Goal: Information Seeking & Learning: Check status

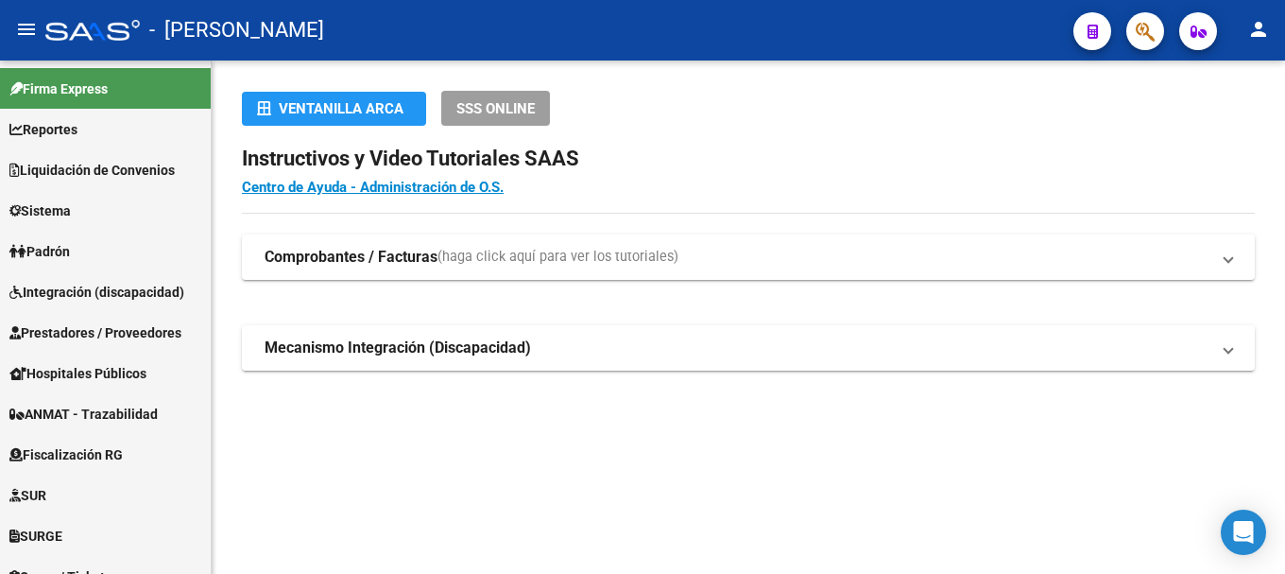
click at [1128, 25] on button "button" at bounding box center [1145, 31] width 38 height 38
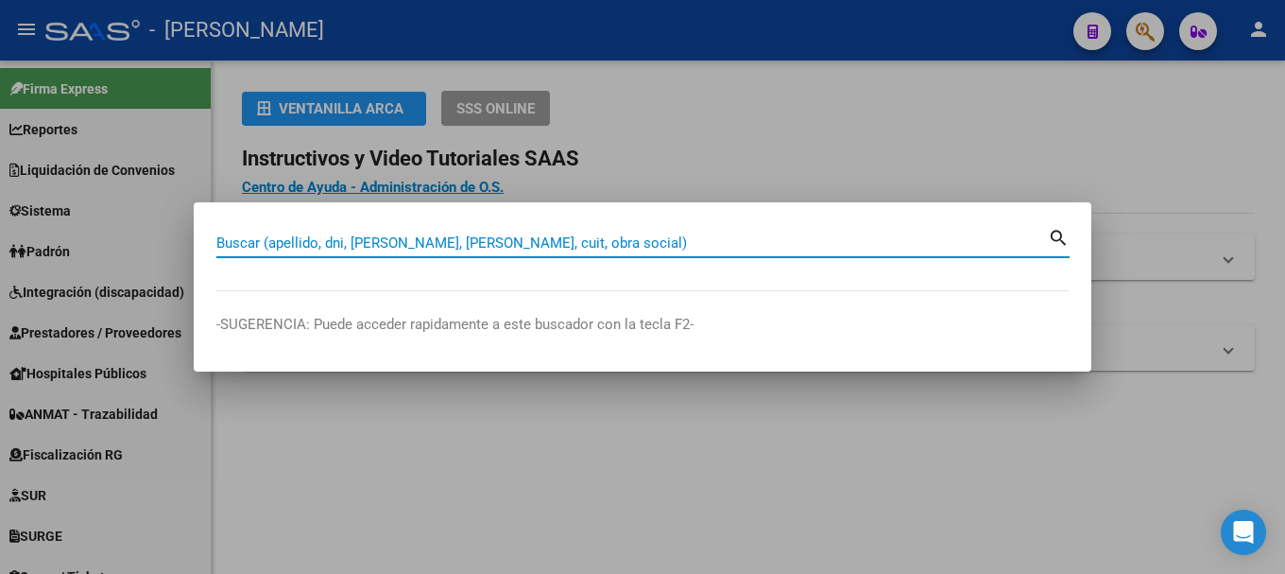
paste input "39418367"
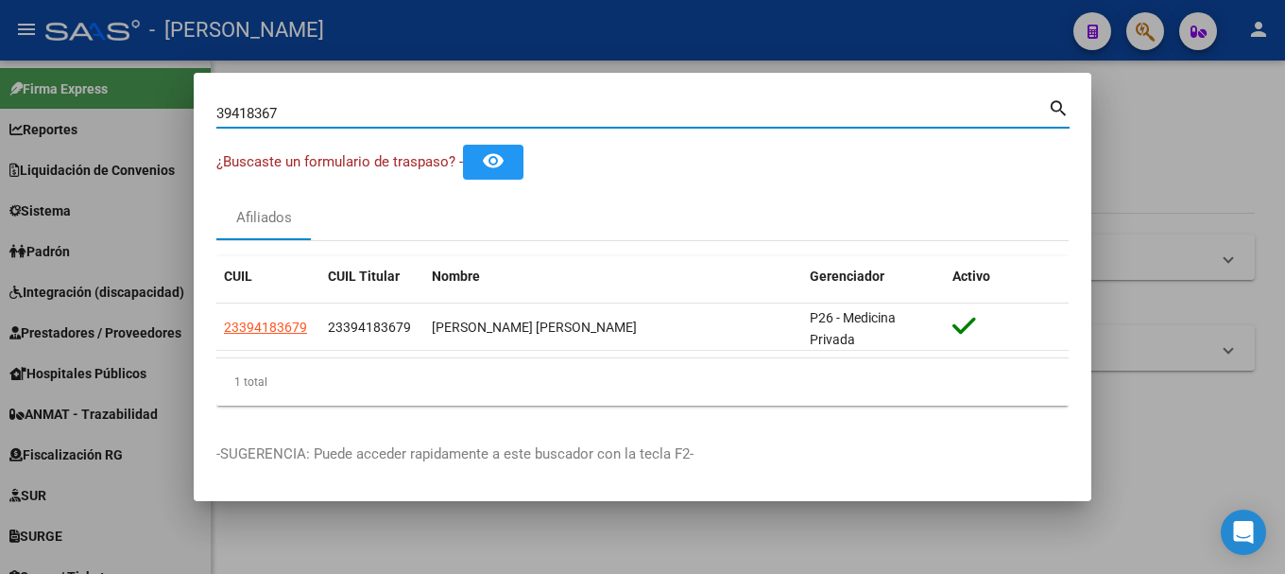
click at [397, 119] on input "39418367" at bounding box center [632, 113] width 832 height 17
paste input "96103578"
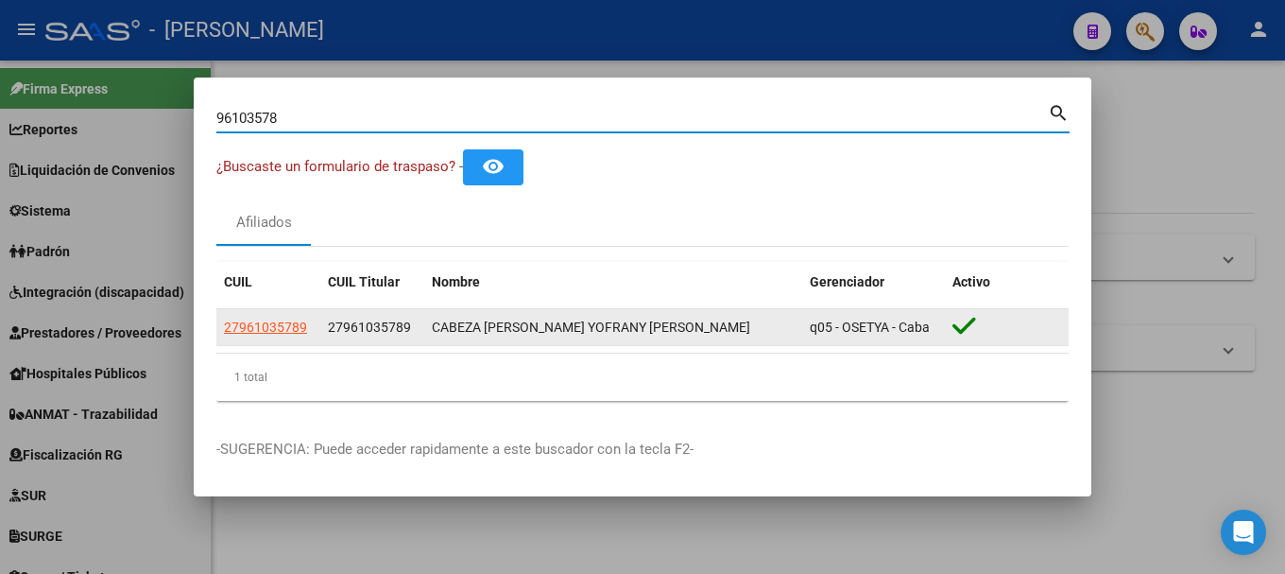
click at [377, 332] on span "27961035789" at bounding box center [369, 326] width 83 height 15
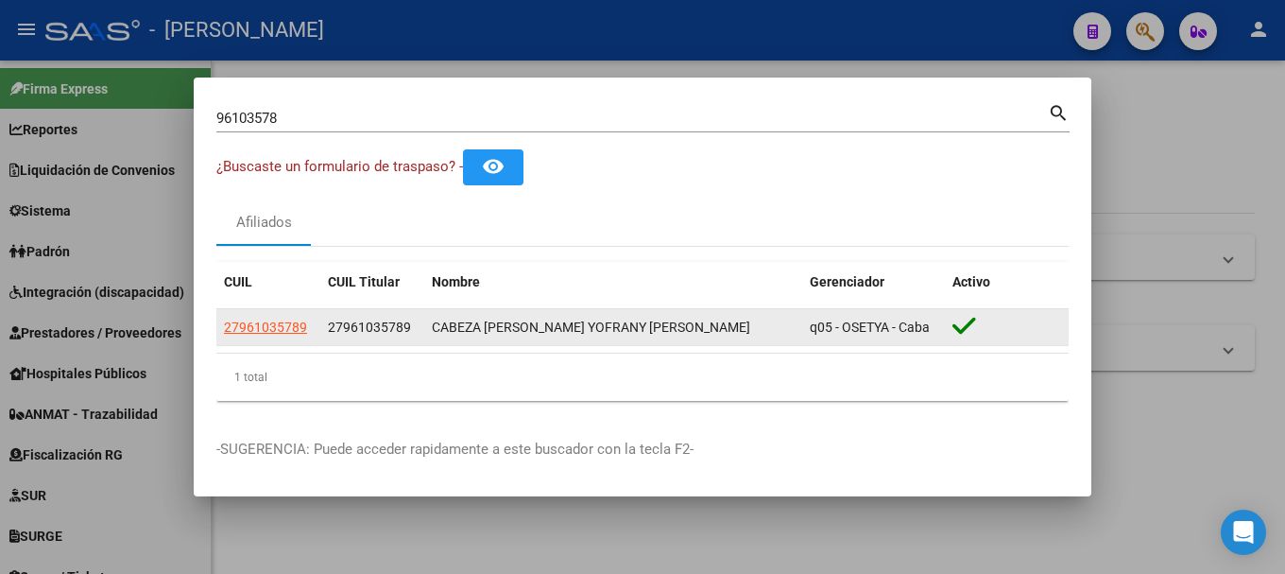
click at [377, 332] on span "27961035789" at bounding box center [369, 326] width 83 height 15
copy span "27961035789"
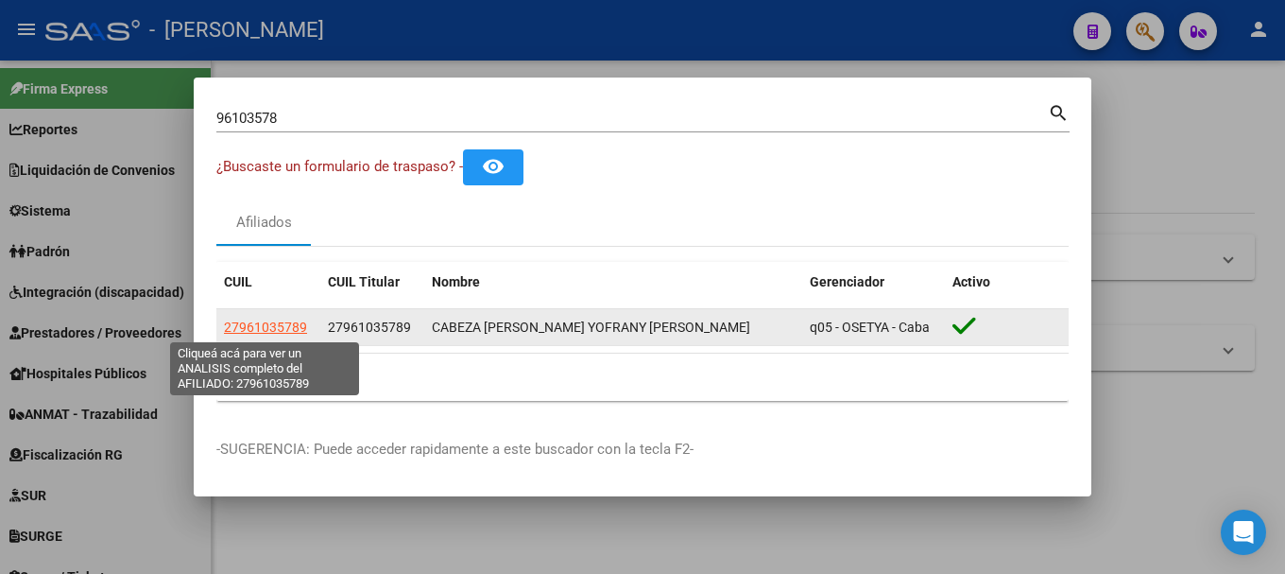
click at [285, 331] on span "27961035789" at bounding box center [265, 326] width 83 height 15
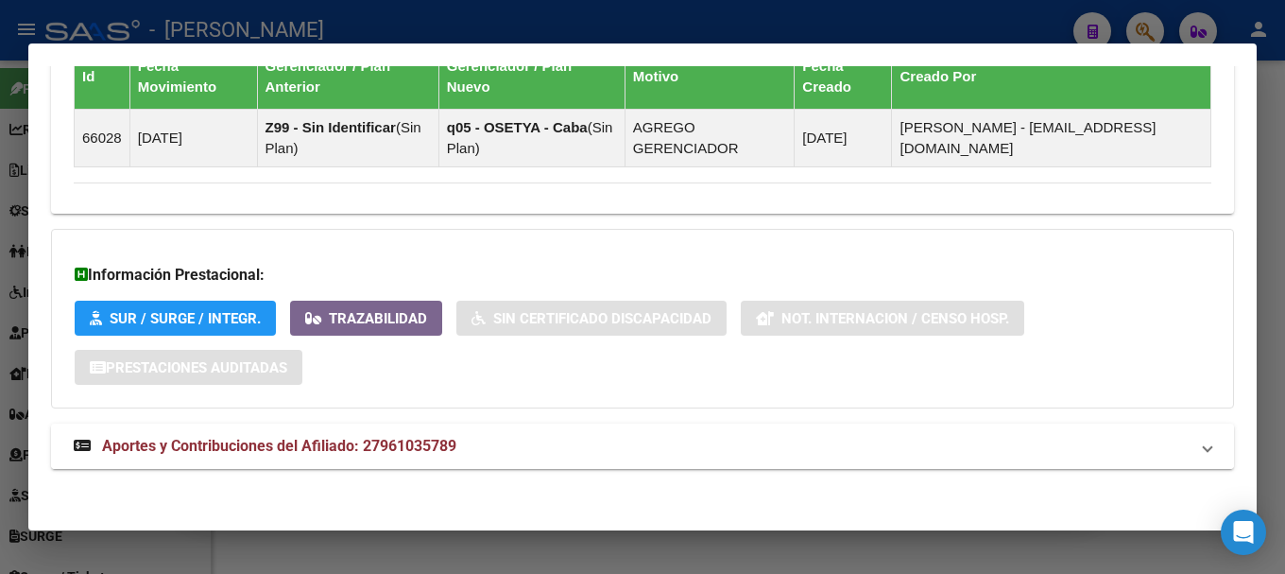
scroll to position [1202, 0]
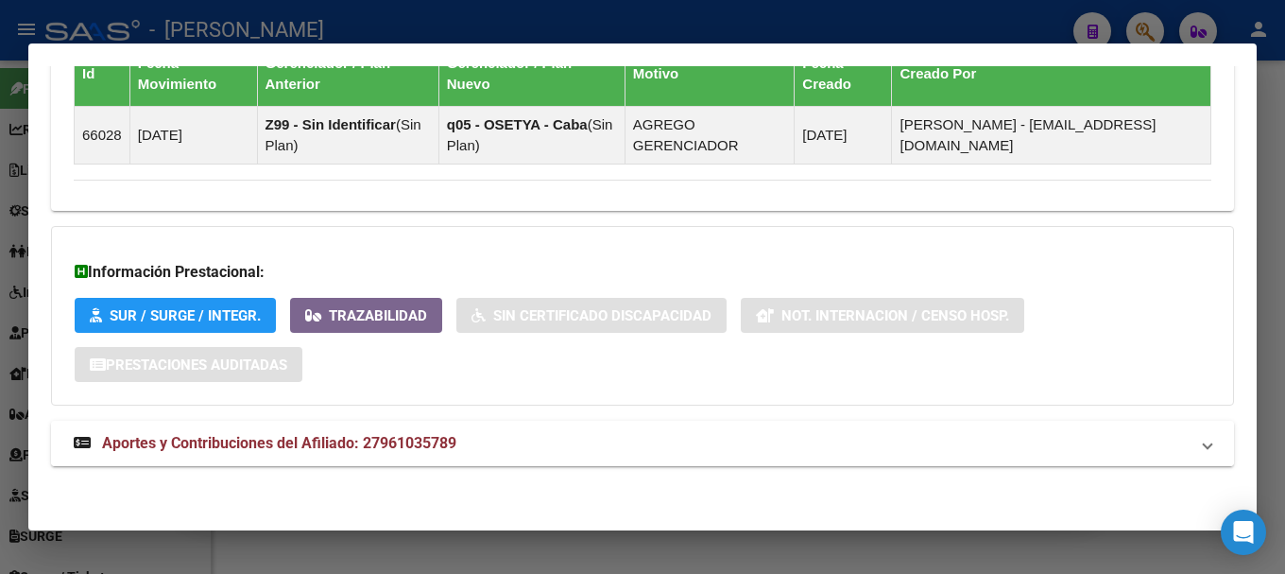
click at [440, 456] on mat-expansion-panel-header "Aportes y Contribuciones del Afiliado: 27961035789" at bounding box center [642, 442] width 1183 height 45
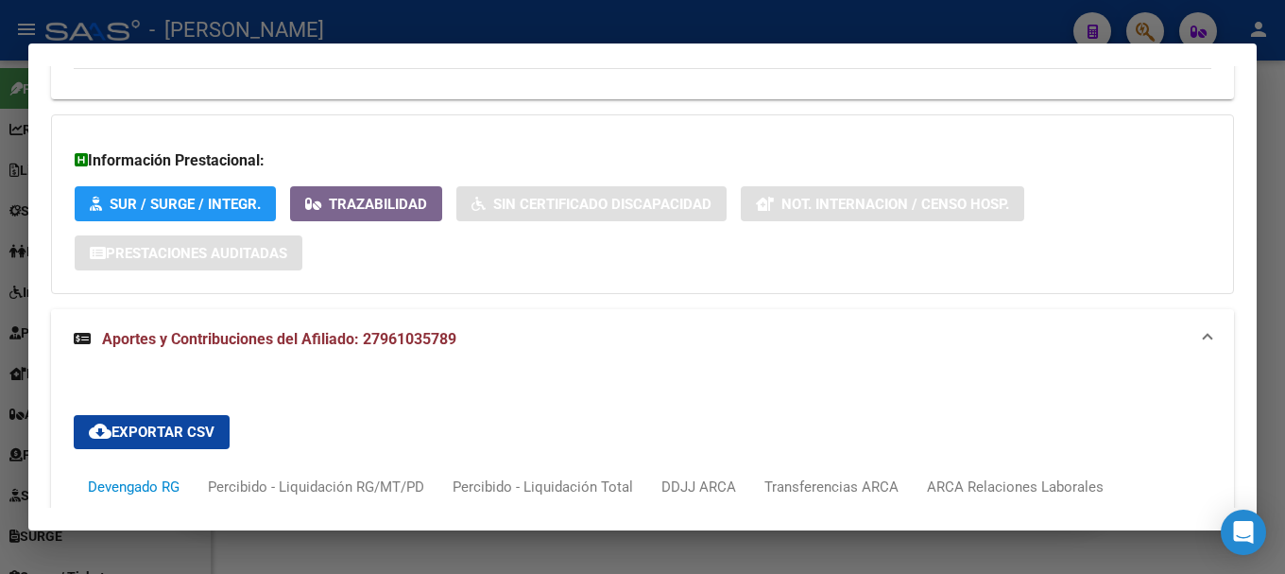
scroll to position [1677, 0]
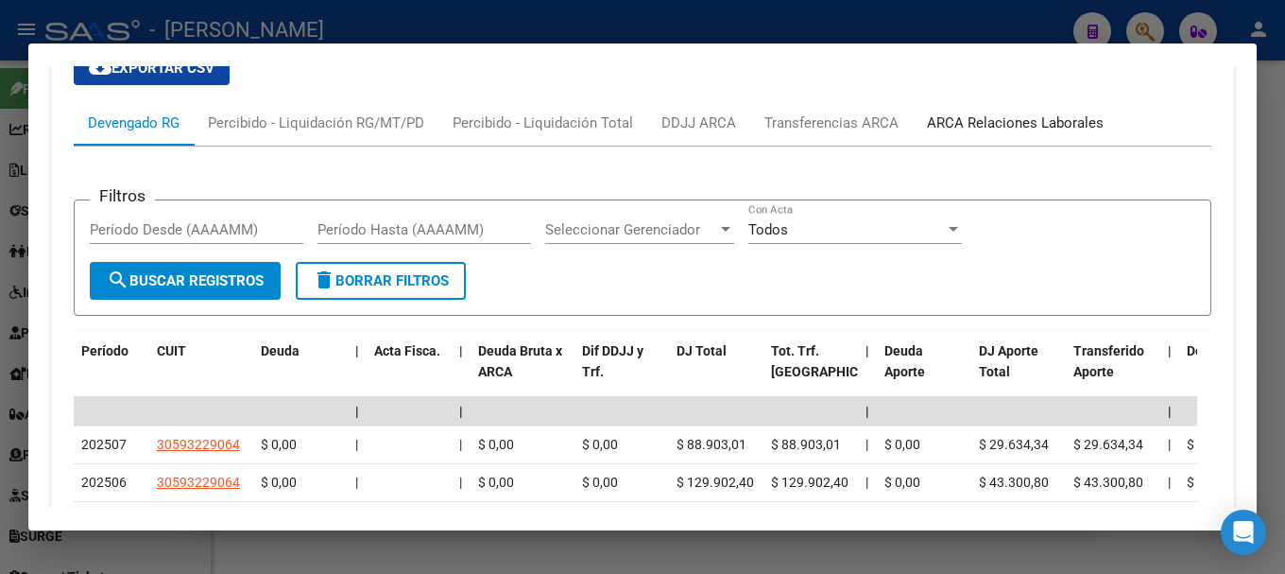
click at [1016, 119] on div "ARCA Relaciones Laborales" at bounding box center [1015, 122] width 177 height 21
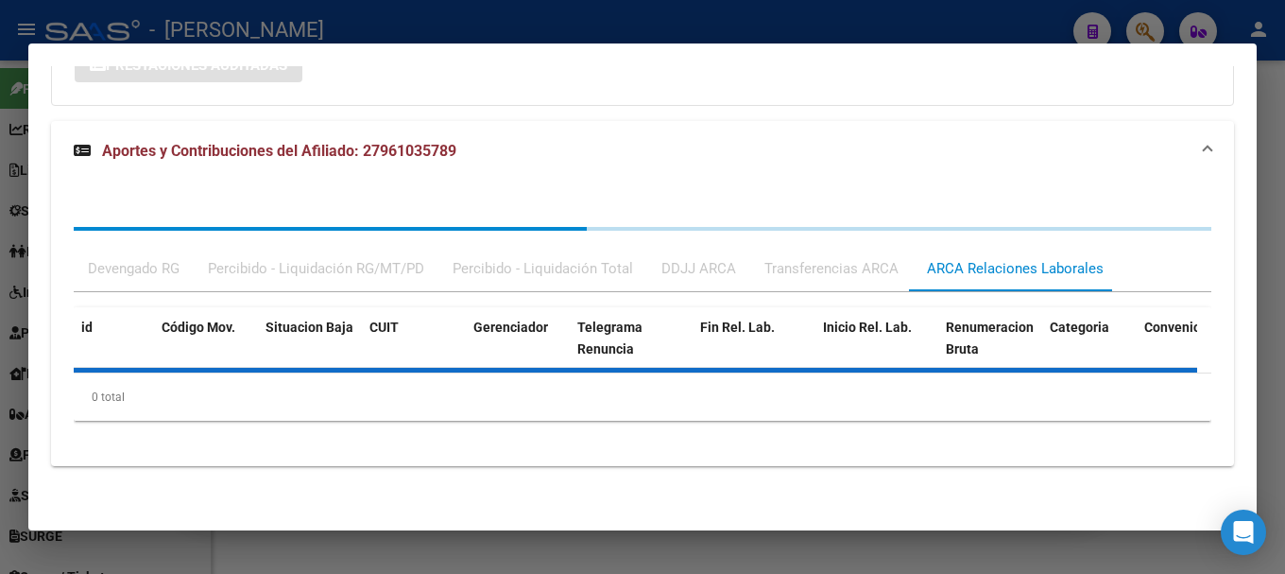
scroll to position [1588, 0]
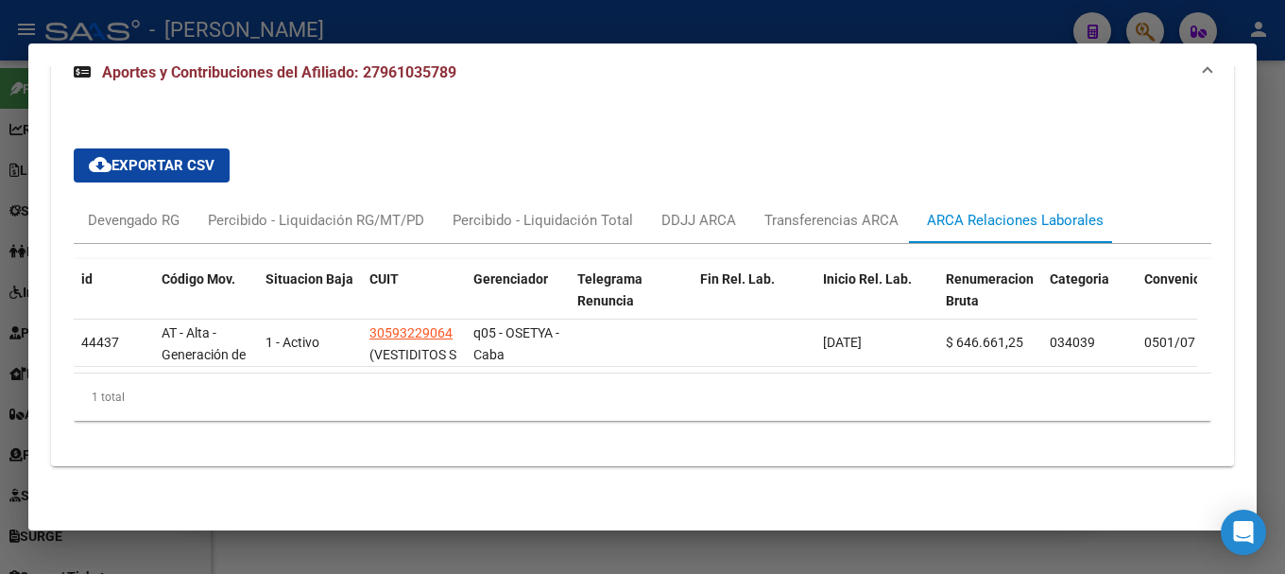
click at [699, 27] on div at bounding box center [642, 287] width 1285 height 574
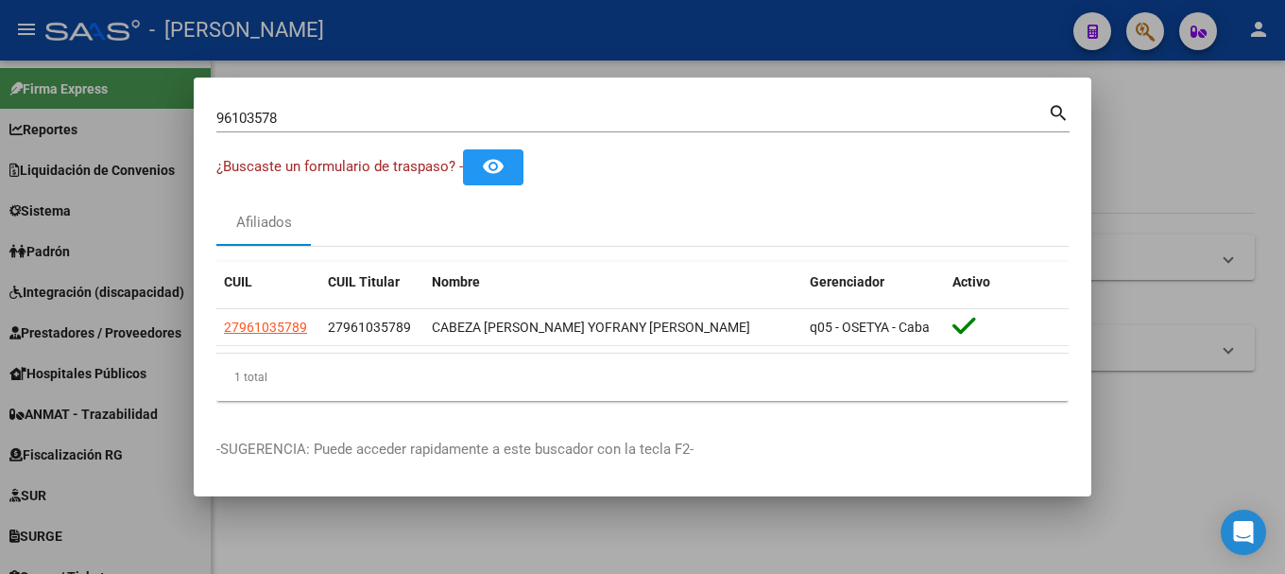
click at [411, 112] on input "96103578" at bounding box center [632, 118] width 832 height 17
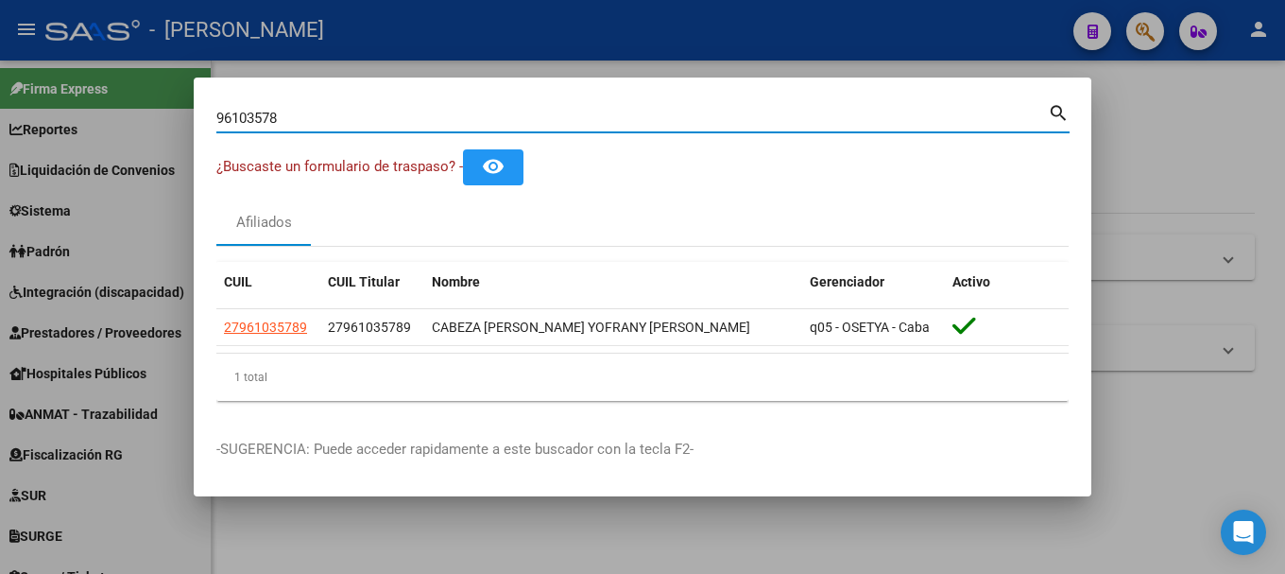
click at [410, 112] on input "96103578" at bounding box center [632, 118] width 832 height 17
paste input "4195610"
type input "94195610"
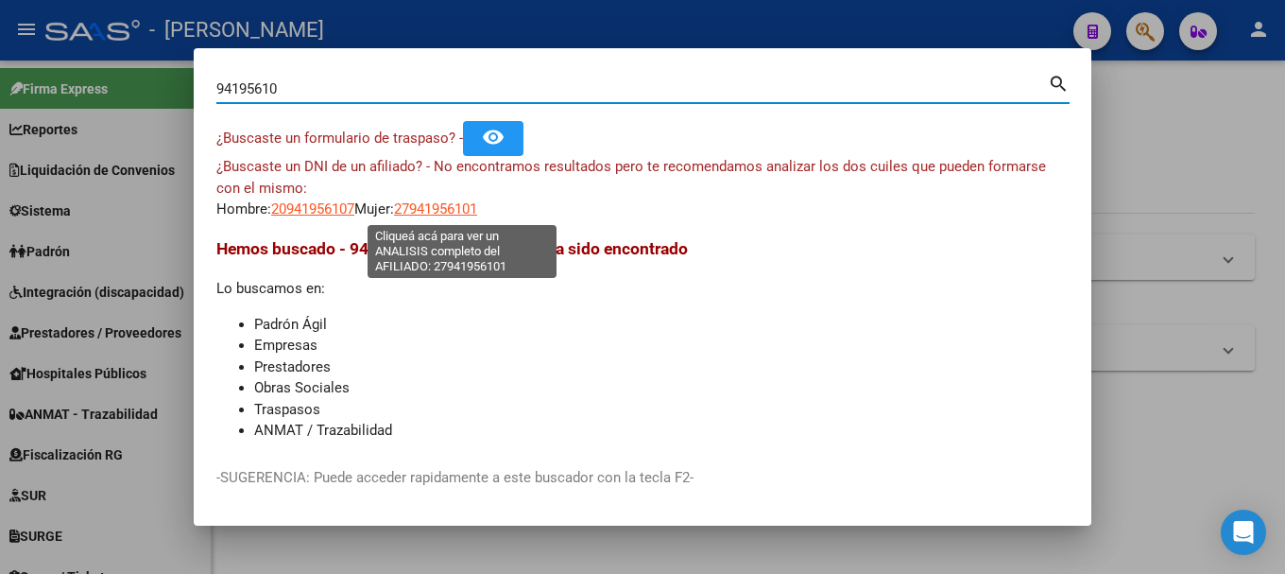
click at [443, 206] on span "27941956101" at bounding box center [435, 208] width 83 height 17
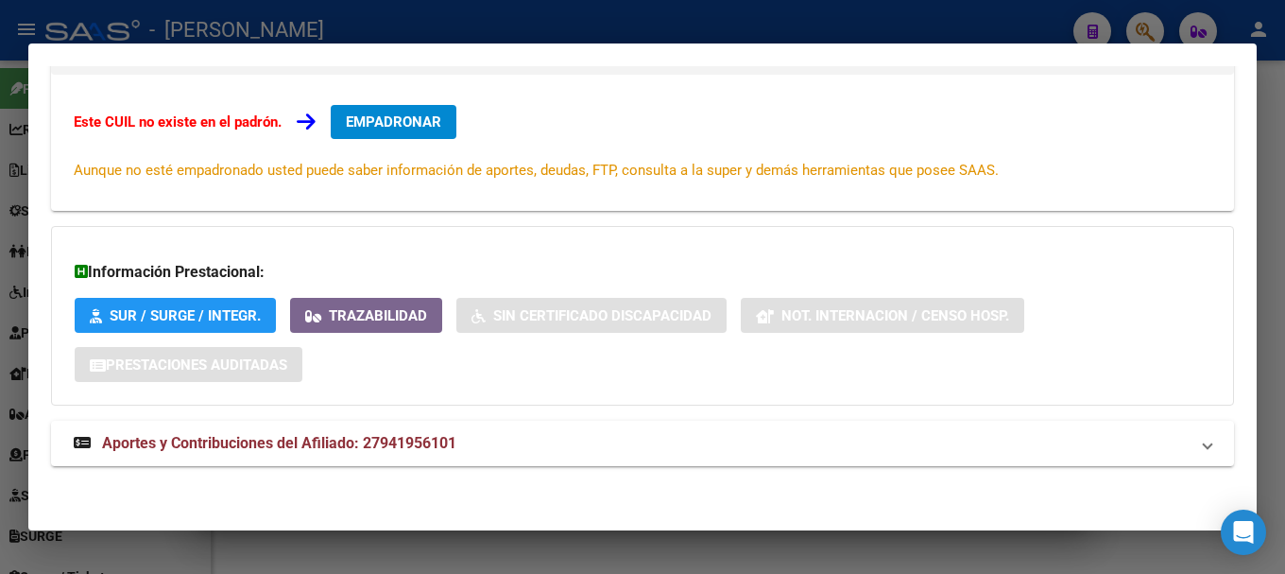
scroll to position [284, 0]
click at [521, 425] on mat-expansion-panel-header "Aportes y Contribuciones del Afiliado: 27941956101" at bounding box center [642, 442] width 1183 height 45
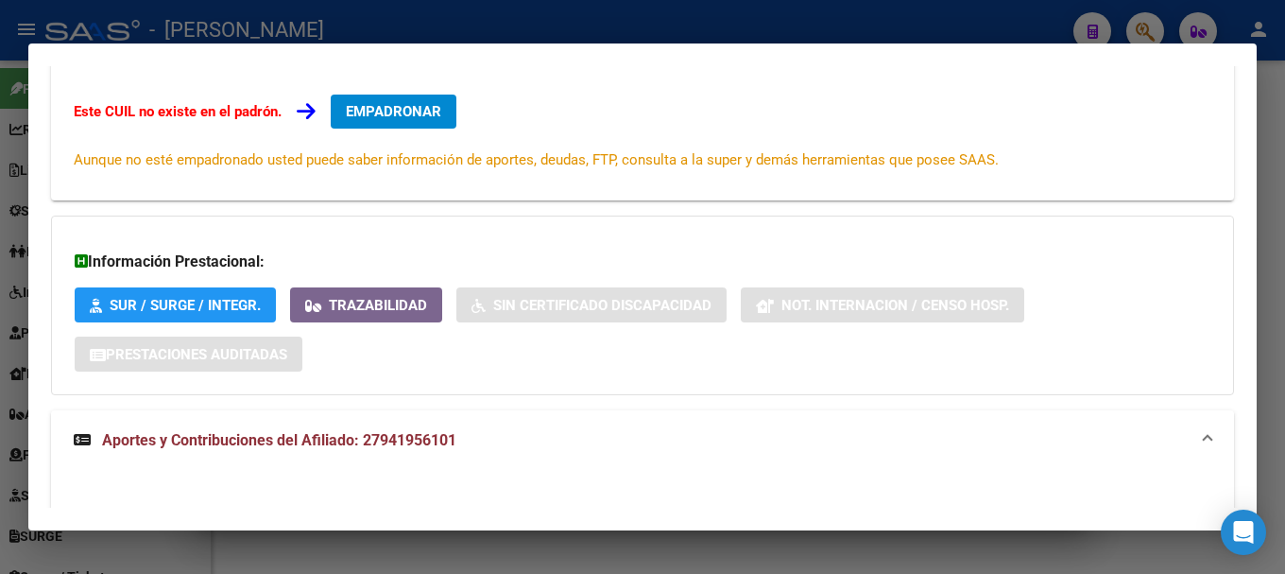
scroll to position [11, 0]
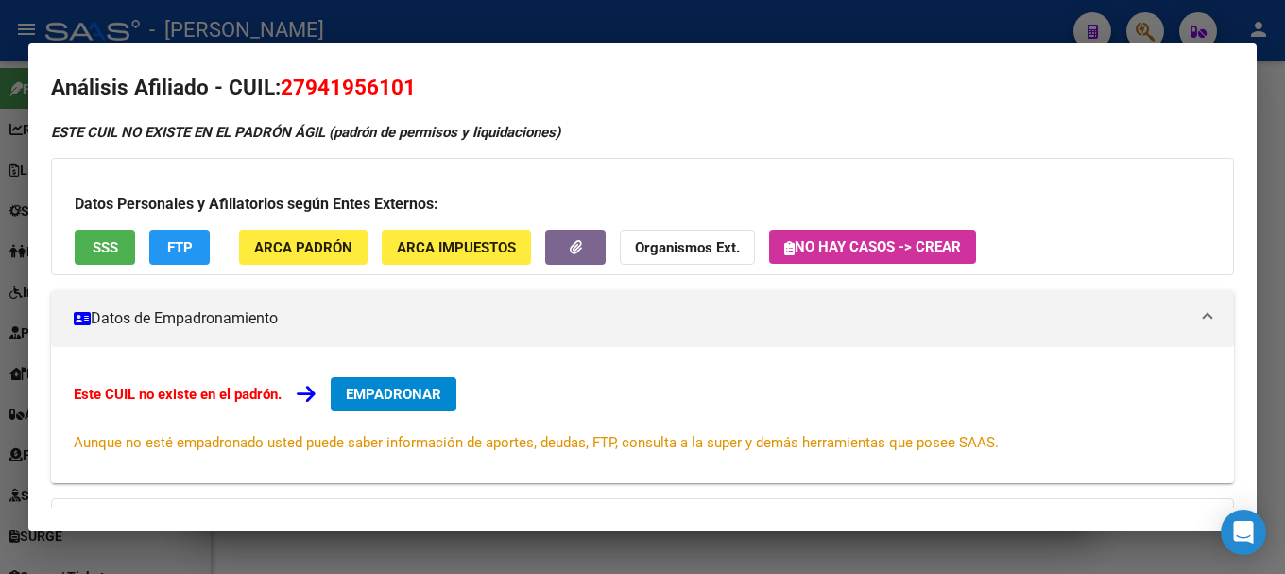
click at [489, 23] on div at bounding box center [642, 287] width 1285 height 574
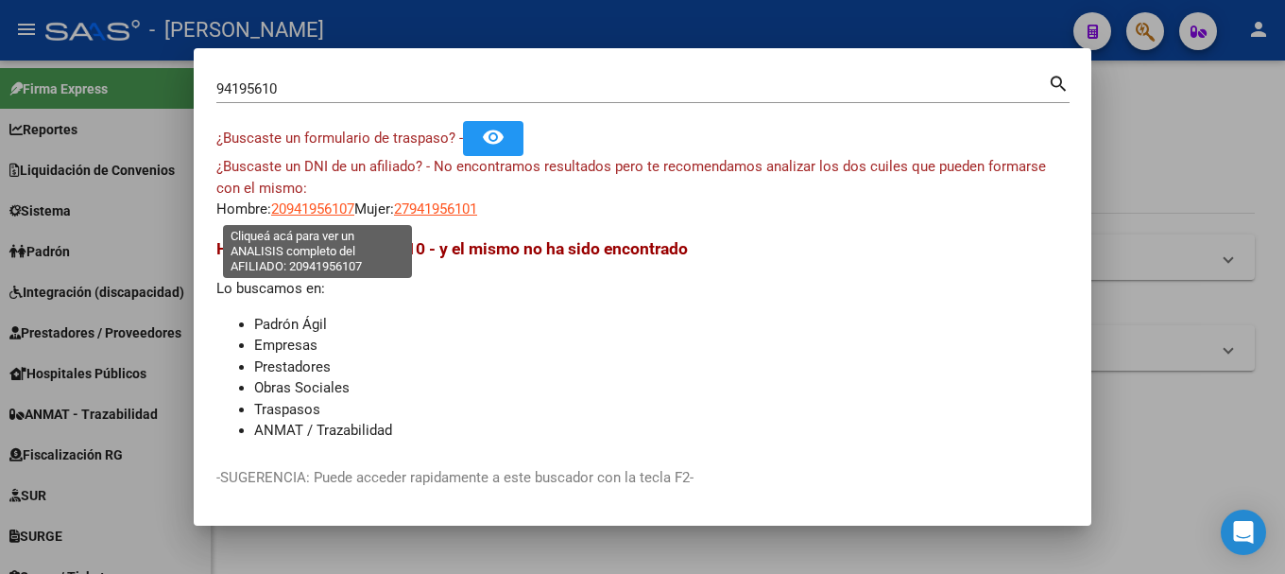
click at [319, 222] on mat-dialog-content "94195610 Buscar (apellido, dni, cuil, nro traspaso, cuit, obra social) search ¿…" at bounding box center [643, 257] width 898 height 373
click at [320, 215] on span "20941956107" at bounding box center [312, 208] width 83 height 17
type textarea "20941956107"
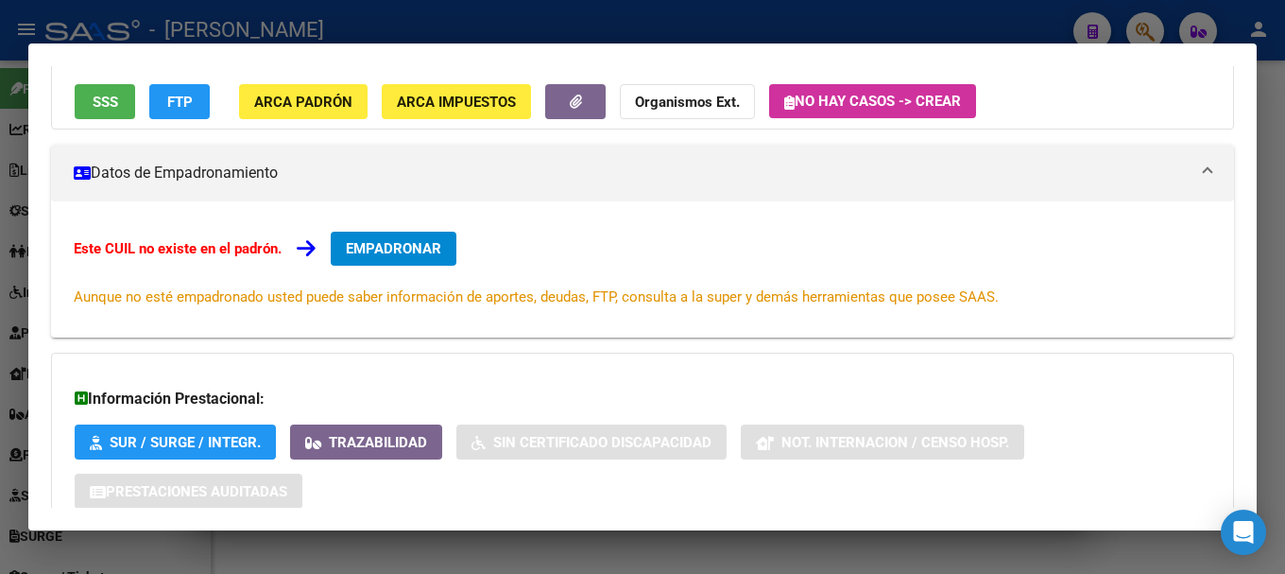
scroll to position [310, 0]
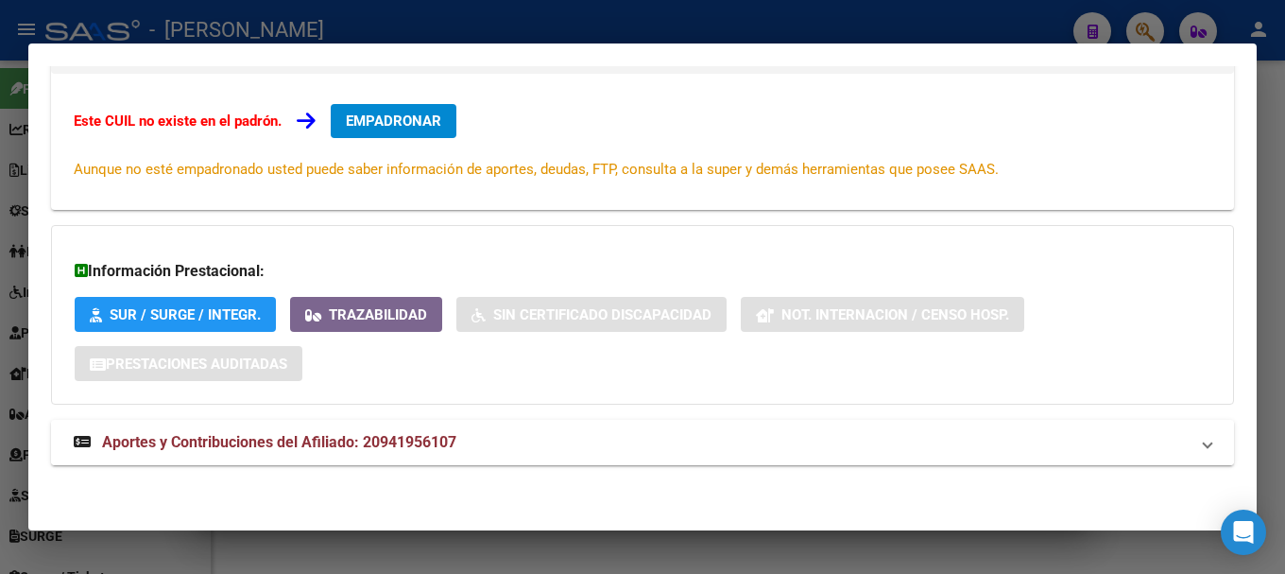
drag, startPoint x: 466, startPoint y: 397, endPoint x: 459, endPoint y: 420, distance: 23.6
click at [466, 403] on div "Información Prestacional: SUR / SURGE / INTEGR. Trazabilidad Sin Certificado Di…" at bounding box center [642, 315] width 1183 height 180
click at [454, 447] on span "Aportes y Contribuciones del Afiliado: 20941956107" at bounding box center [279, 442] width 354 height 18
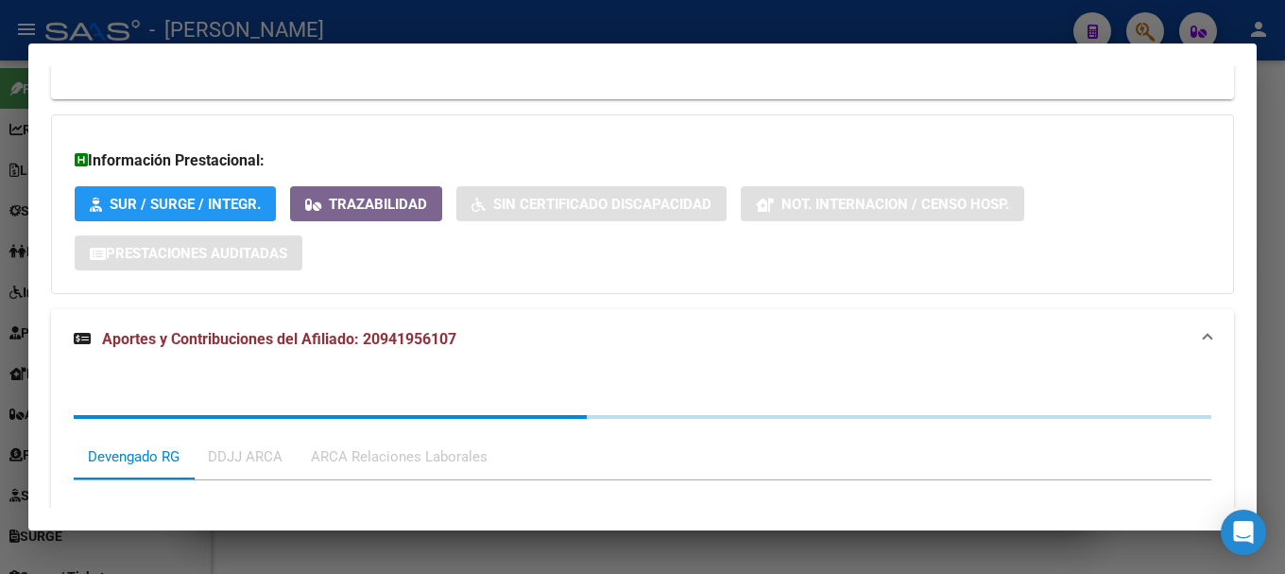
scroll to position [784, 0]
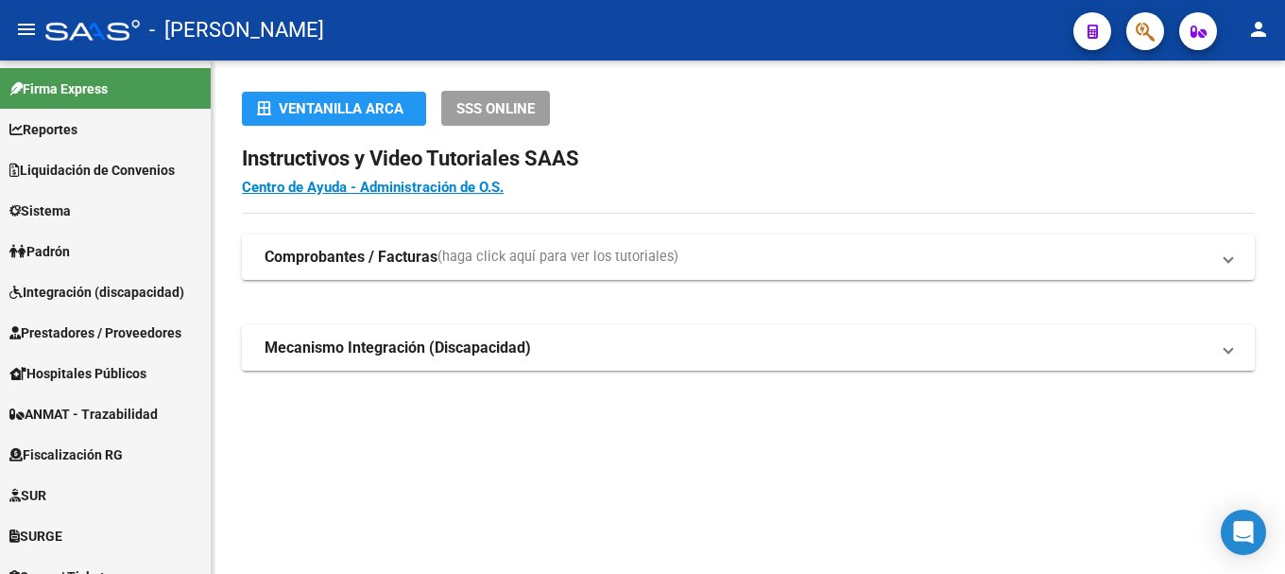
click at [1143, 54] on mat-toolbar "menu - osetya person" at bounding box center [642, 30] width 1285 height 60
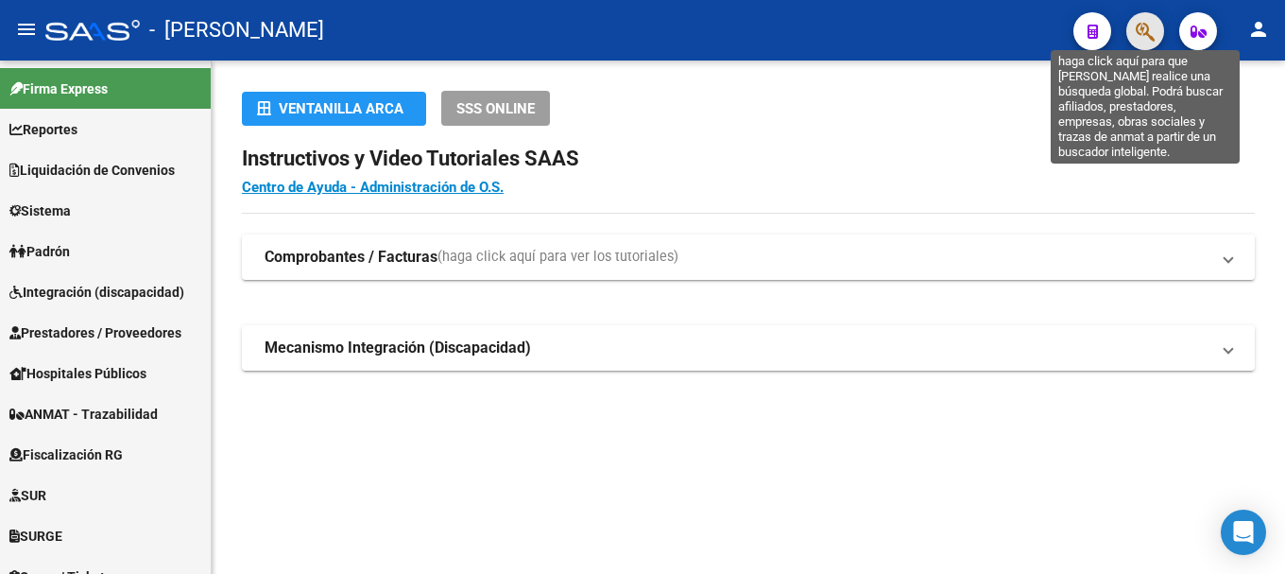
click at [1142, 40] on icon "button" at bounding box center [1145, 32] width 19 height 22
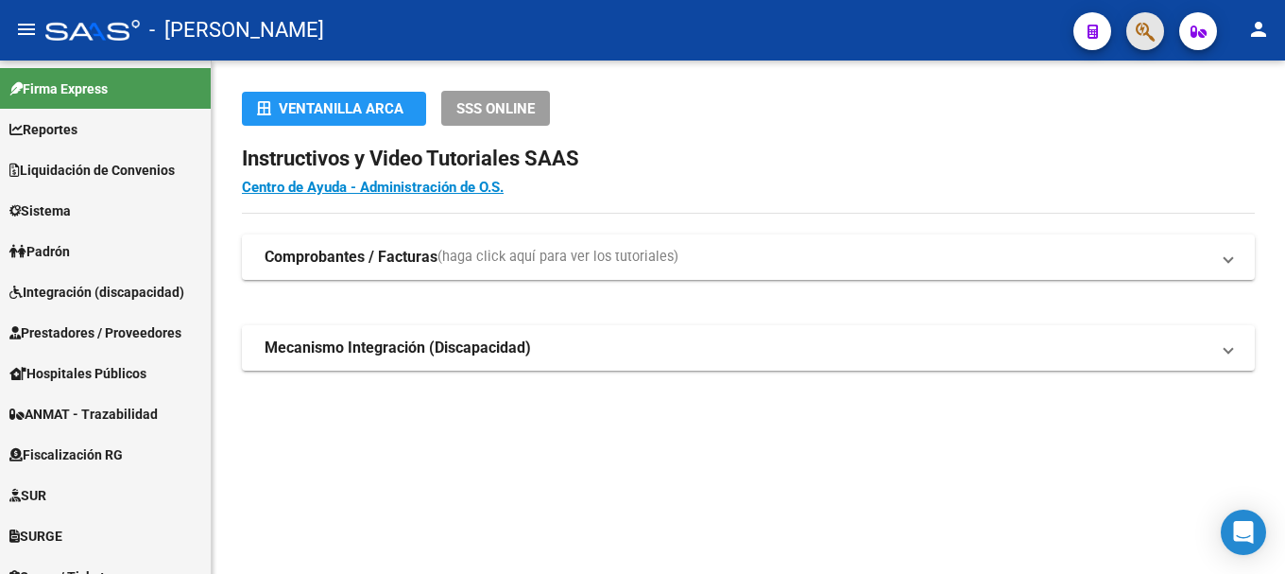
click at [1158, 26] on button "button" at bounding box center [1145, 31] width 38 height 38
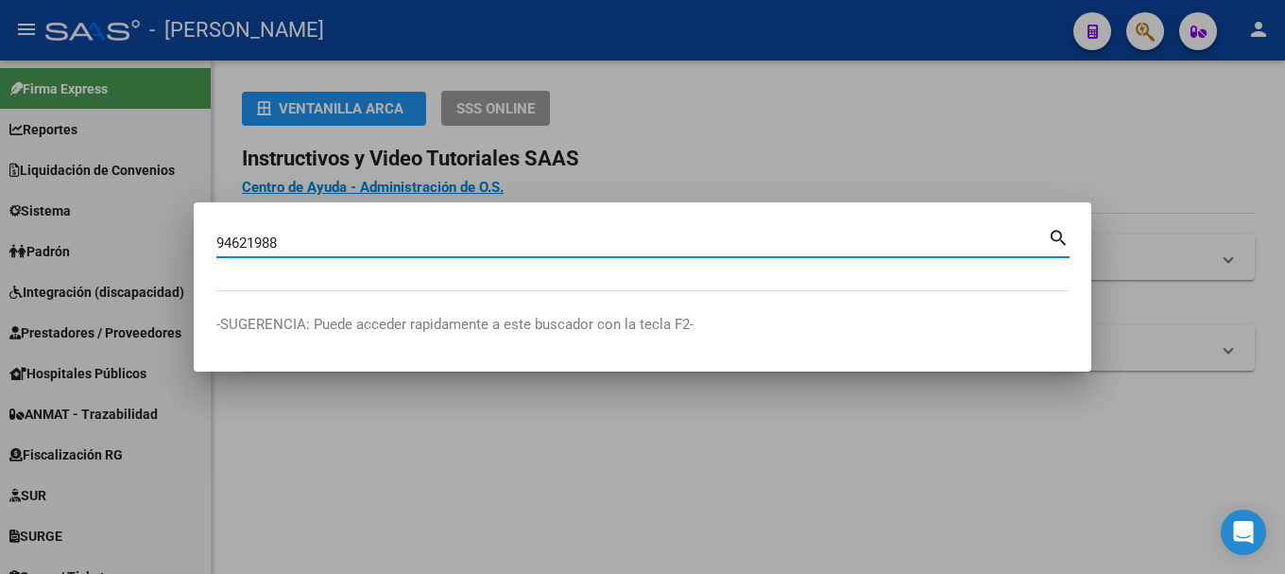
type input "94621988"
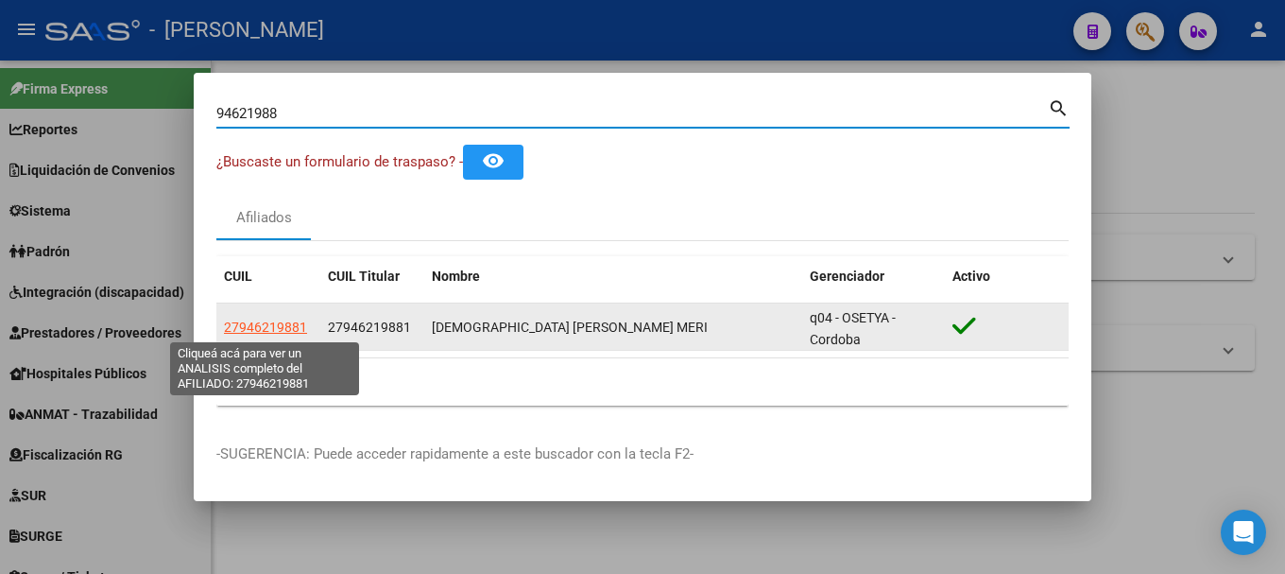
click at [287, 329] on span "27946219881" at bounding box center [265, 326] width 83 height 15
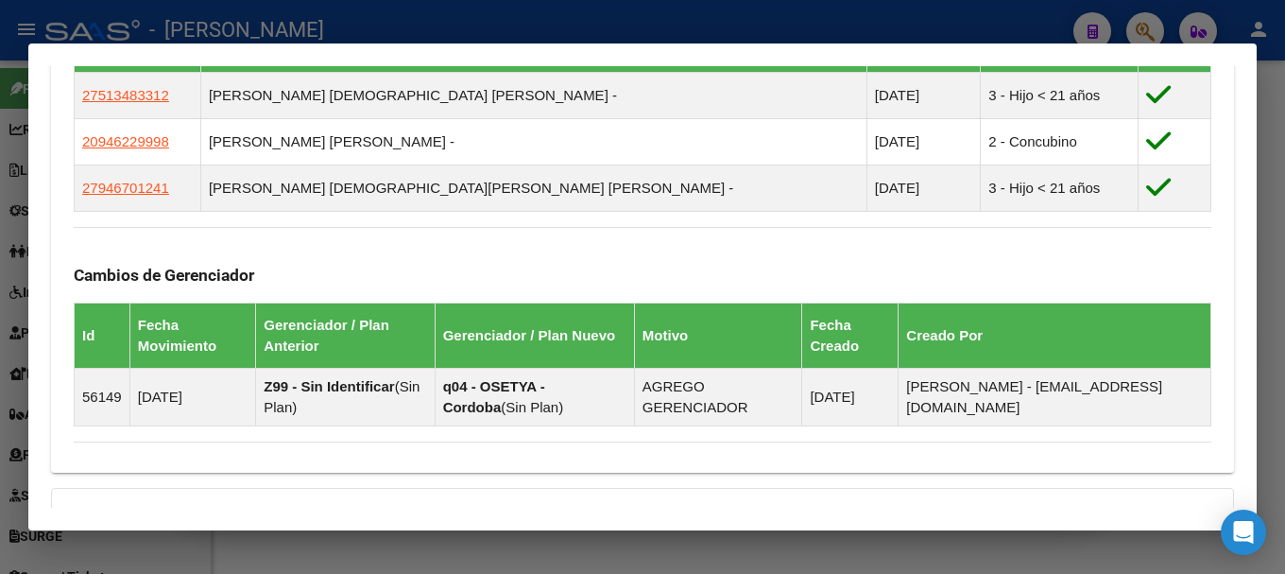
scroll to position [1359, 0]
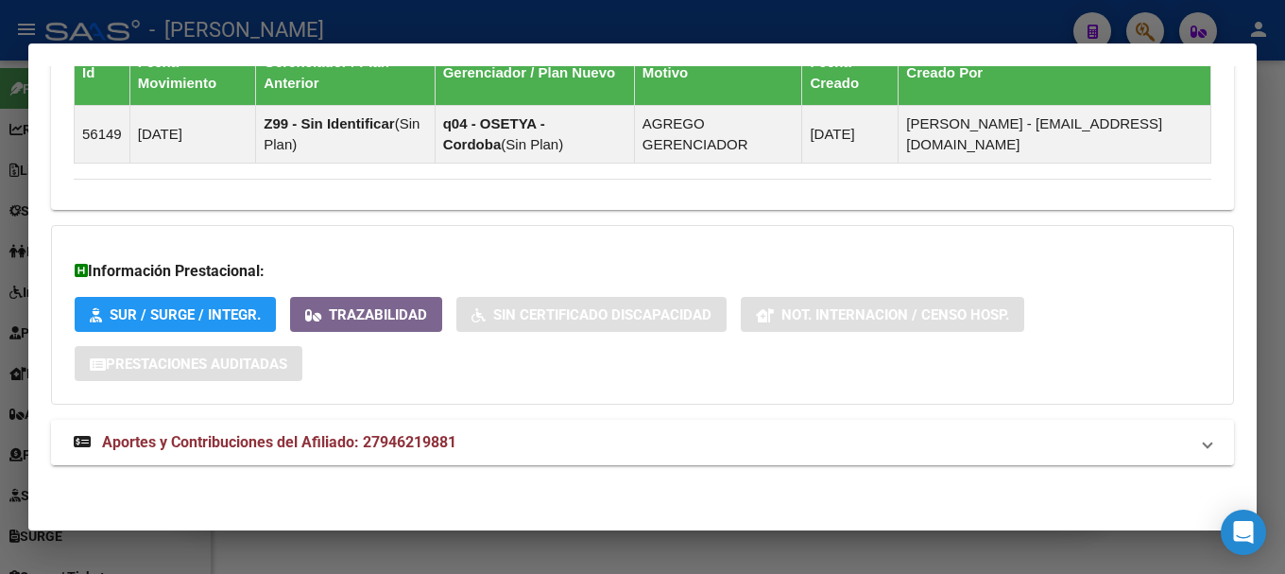
click at [653, 449] on mat-panel-title "Aportes y Contribuciones del Afiliado: 27946219881" at bounding box center [631, 442] width 1115 height 23
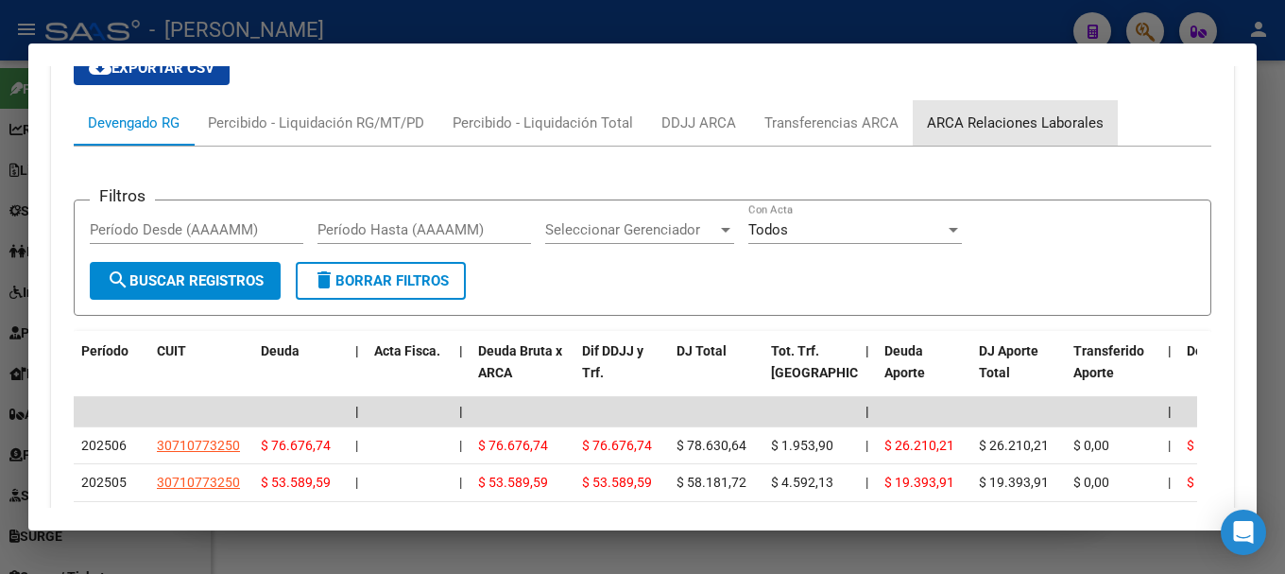
click at [1041, 117] on div "ARCA Relaciones Laborales" at bounding box center [1015, 122] width 177 height 21
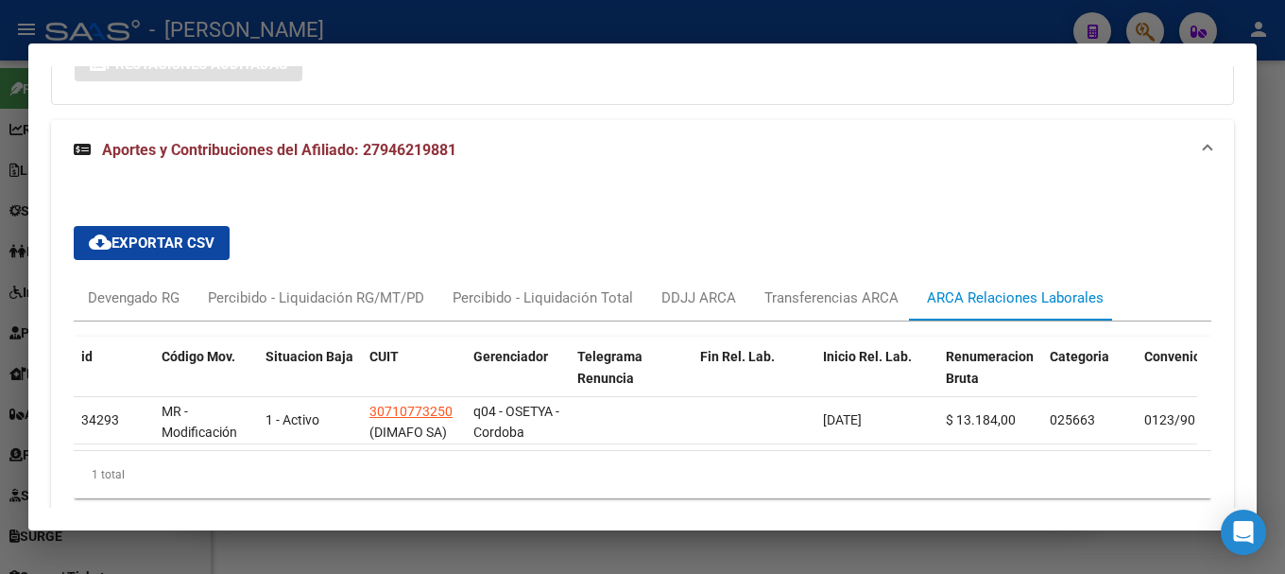
scroll to position [1745, 0]
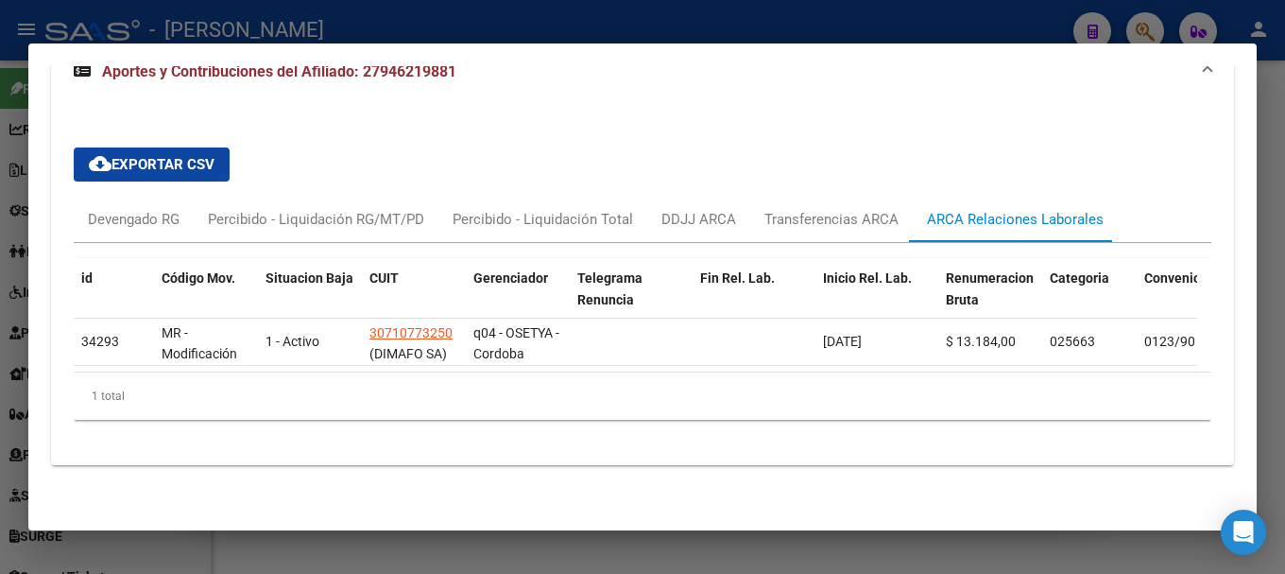
click at [560, 13] on div at bounding box center [642, 287] width 1285 height 574
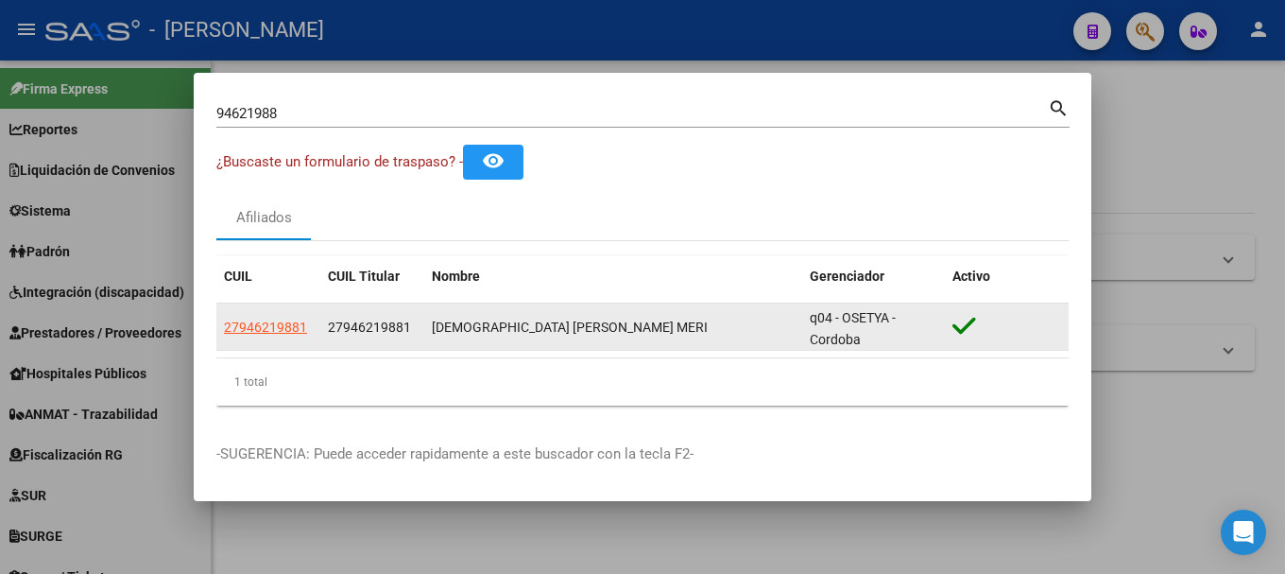
click at [400, 313] on datatable-body-cell "27946219881" at bounding box center [372, 326] width 104 height 46
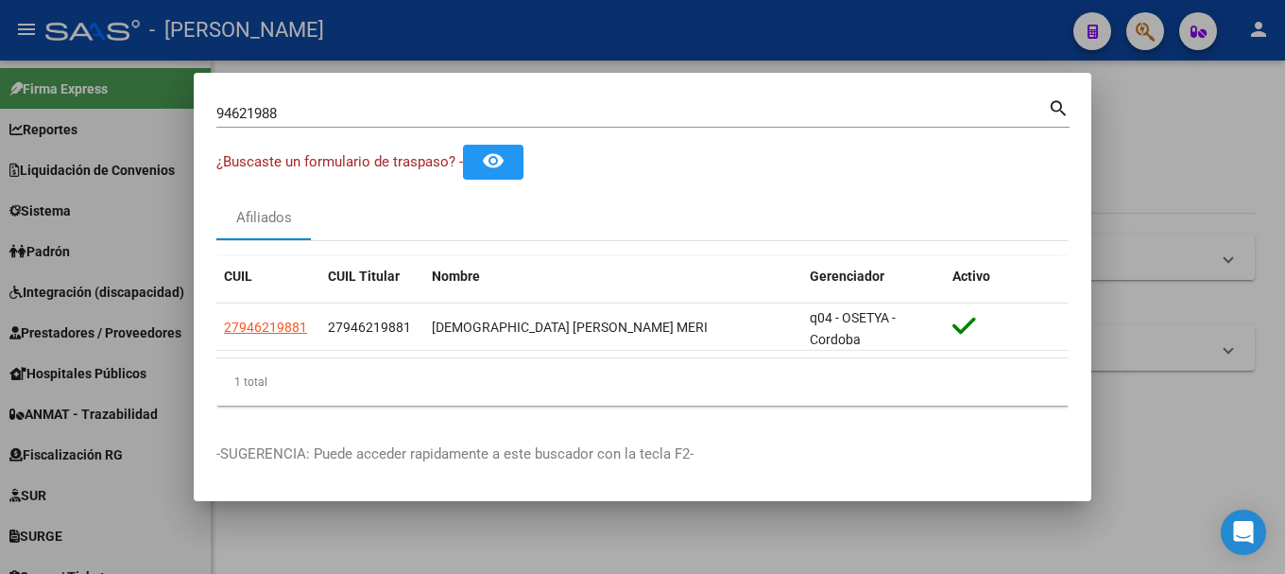
copy span "27946219881"
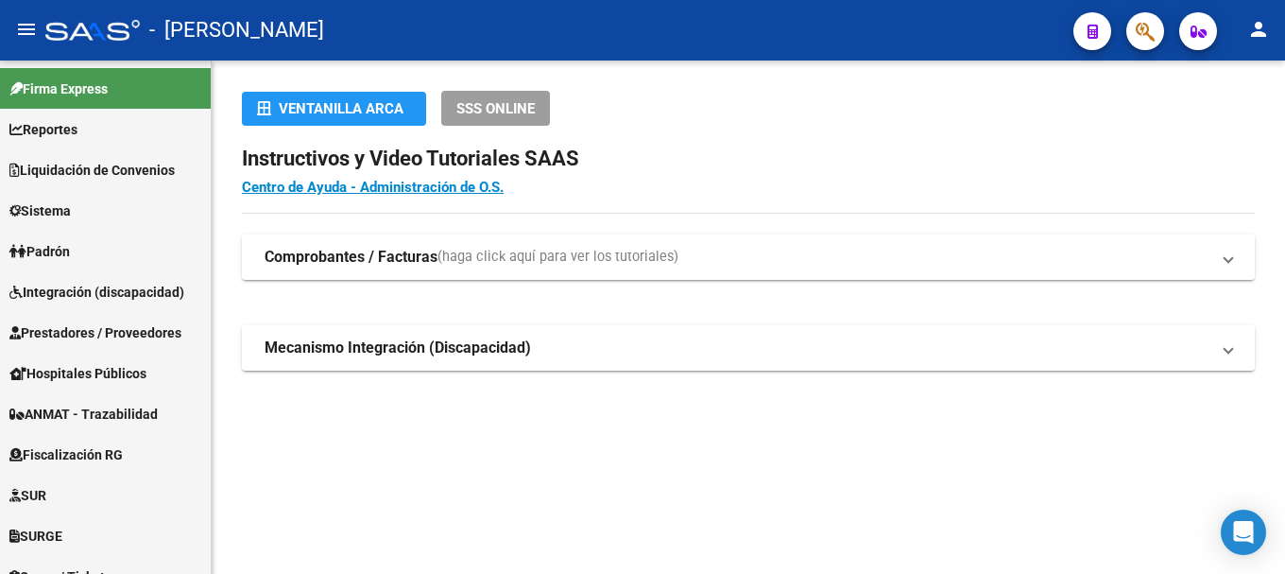
click at [1149, 11] on div at bounding box center [1137, 30] width 53 height 39
click at [1149, 16] on span "button" at bounding box center [1145, 31] width 19 height 39
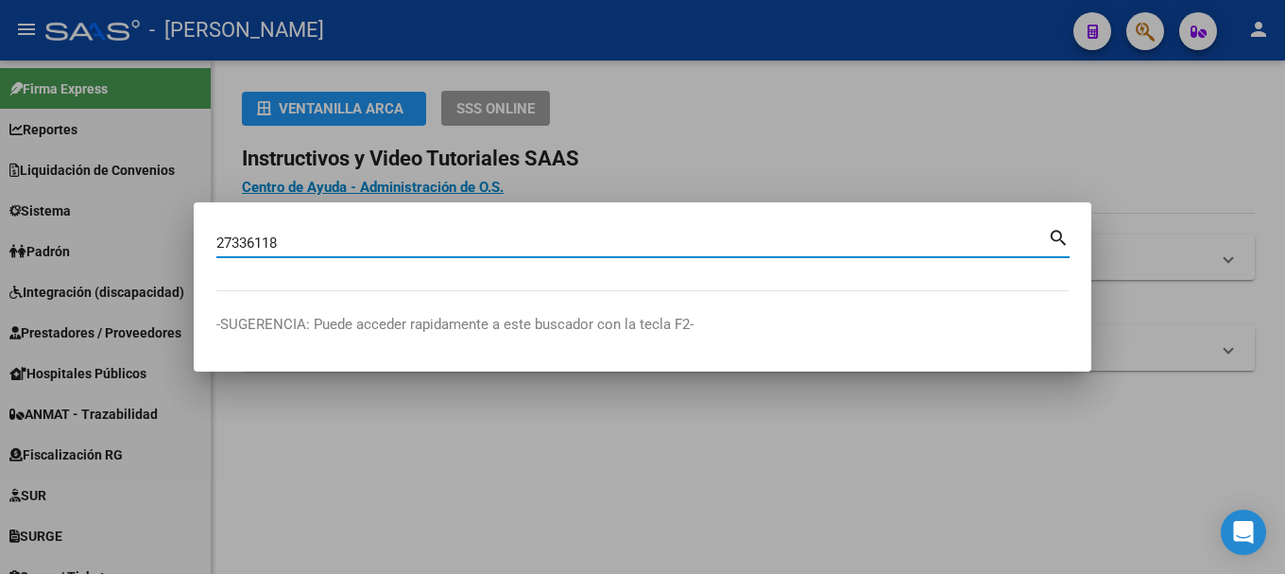
type input "27336118"
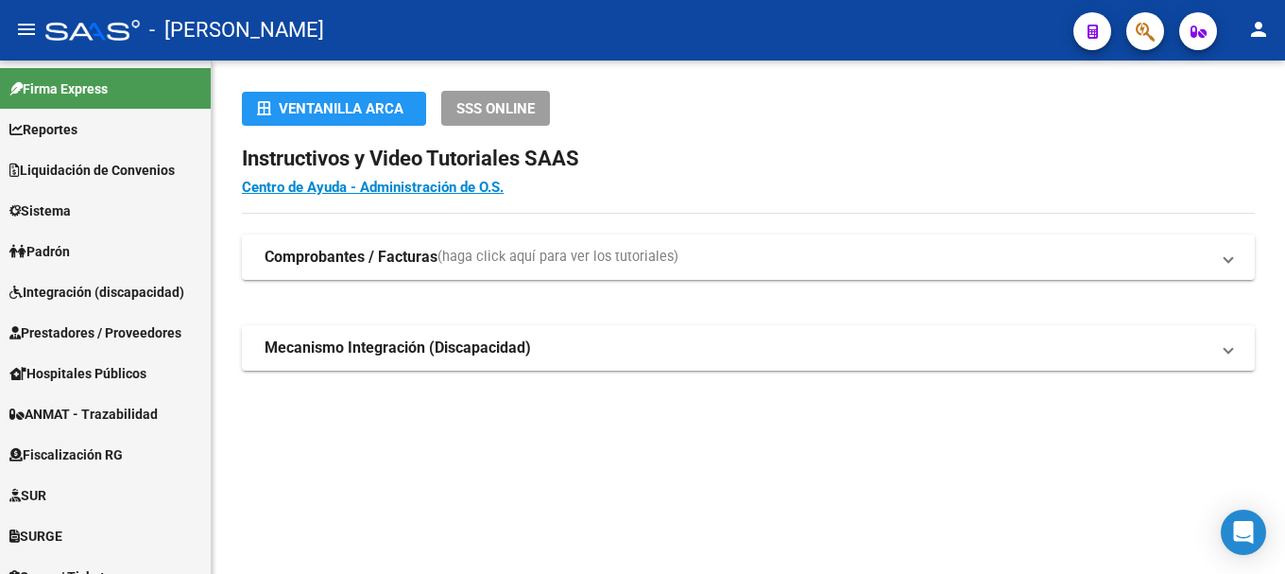
drag, startPoint x: 1167, startPoint y: 37, endPoint x: 1158, endPoint y: 30, distance: 11.5
click at [1165, 37] on mat-toolbar "menu - osetya person" at bounding box center [642, 30] width 1285 height 60
click at [1154, 28] on icon "button" at bounding box center [1145, 32] width 19 height 22
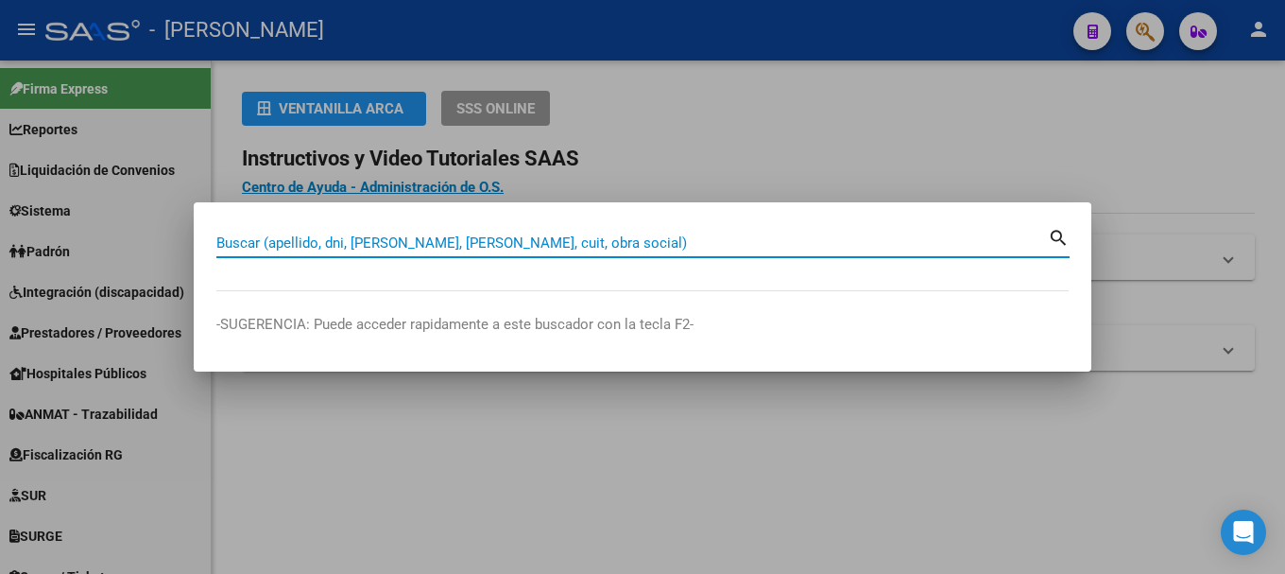
paste input "27336118"
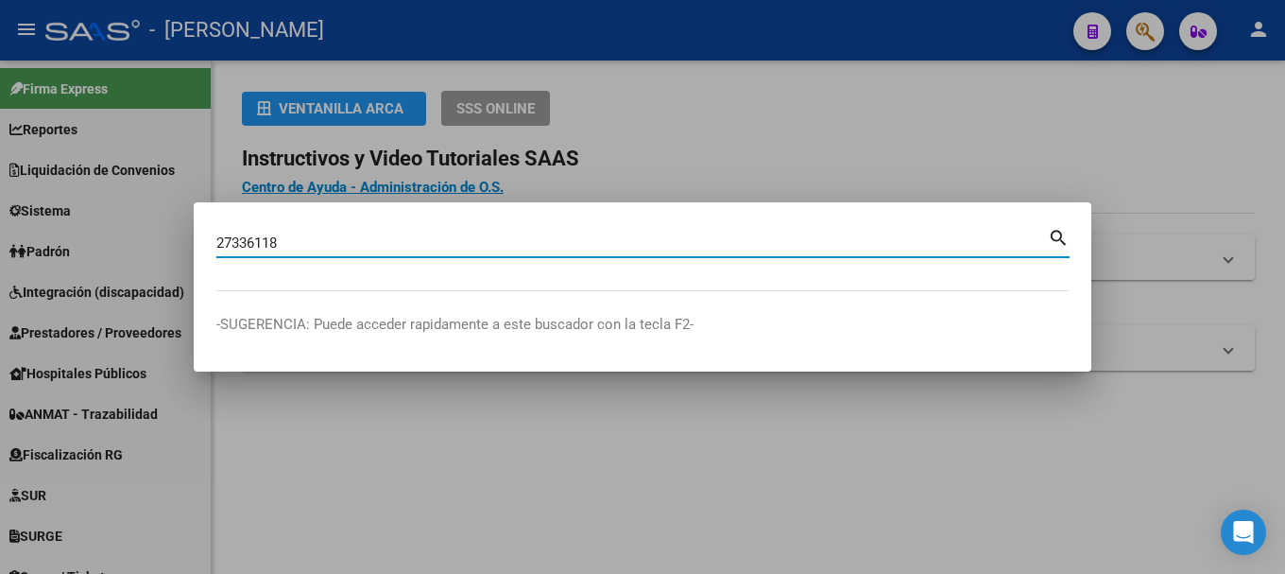
type input "27336118"
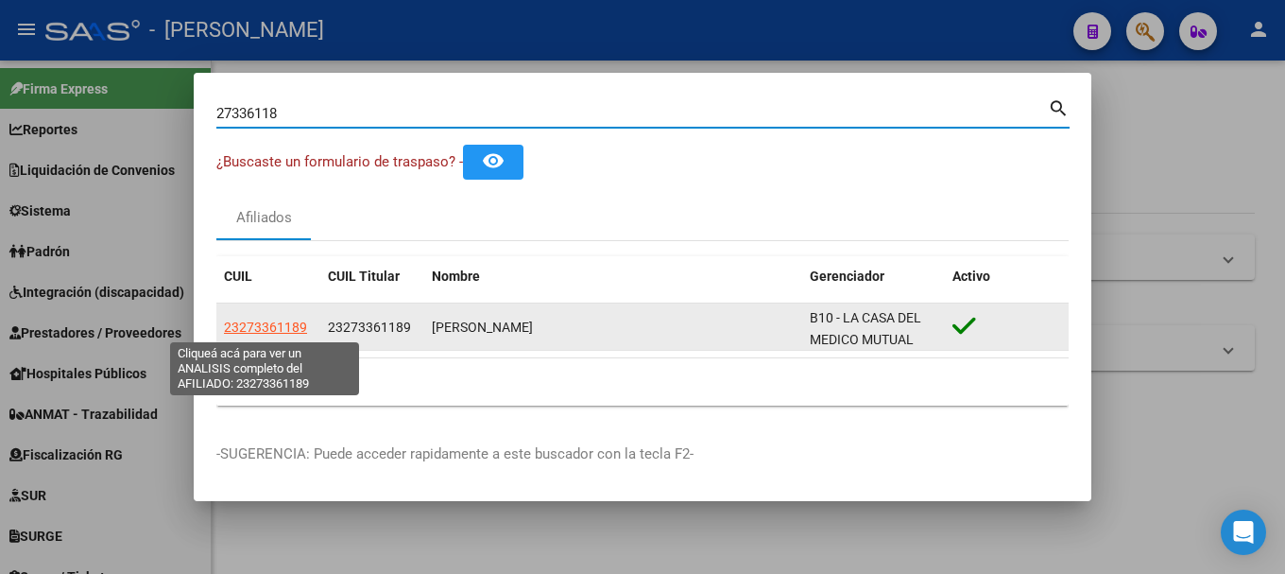
click at [266, 332] on span "23273361189" at bounding box center [265, 326] width 83 height 15
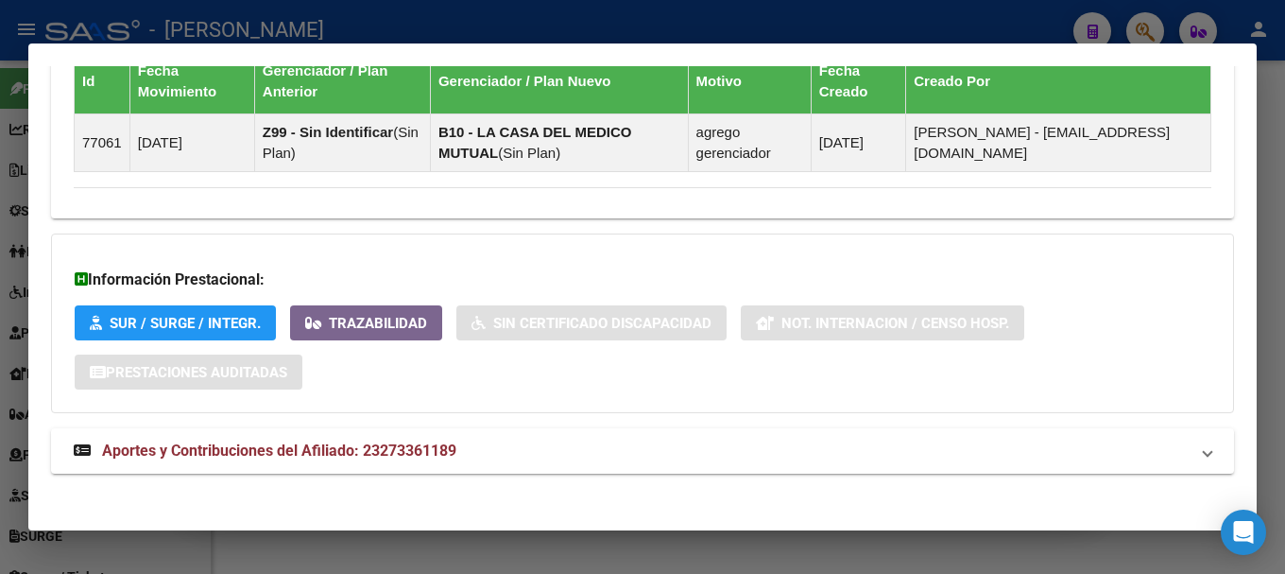
scroll to position [1223, 0]
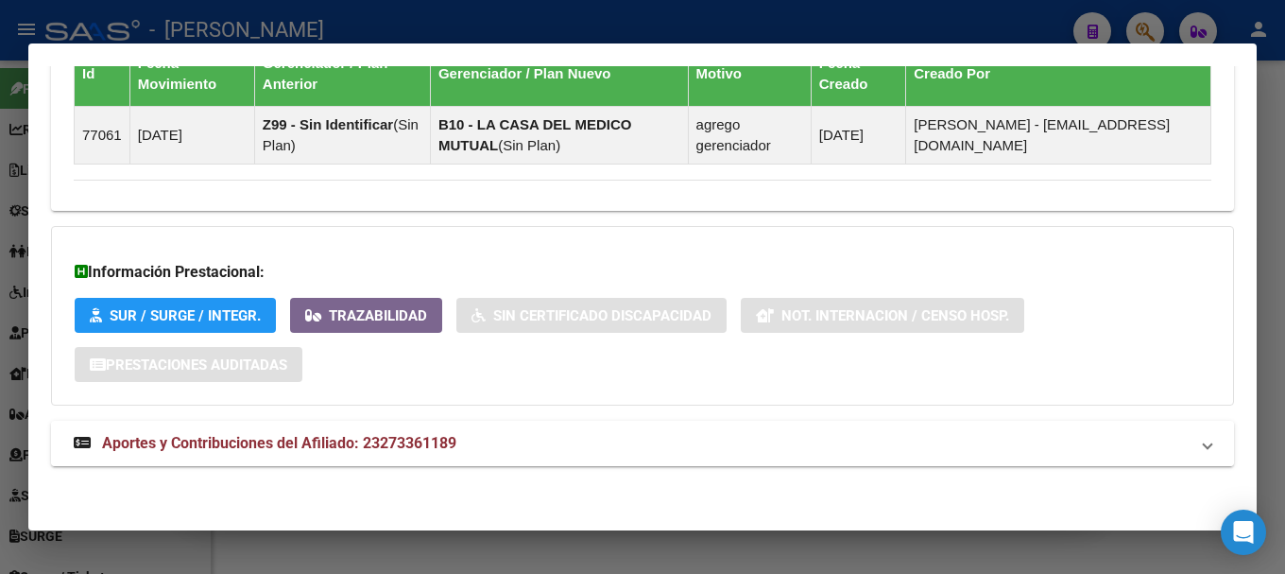
click at [542, 445] on mat-panel-title "Aportes y Contribuciones del Afiliado: 23273361189" at bounding box center [631, 443] width 1115 height 23
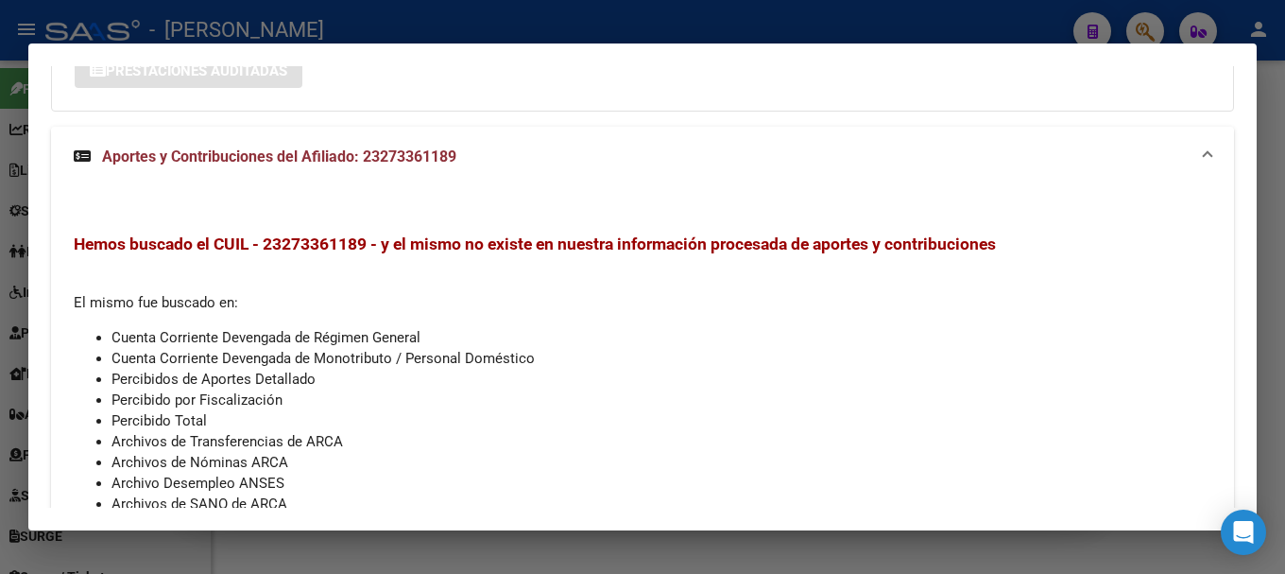
scroll to position [1518, 0]
